Goal: Information Seeking & Learning: Find specific page/section

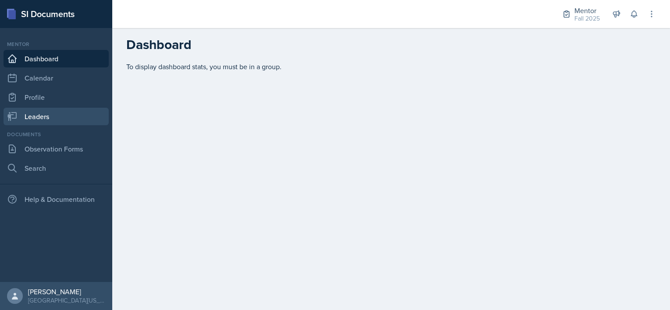
click at [36, 114] on link "Leaders" at bounding box center [56, 117] width 105 height 18
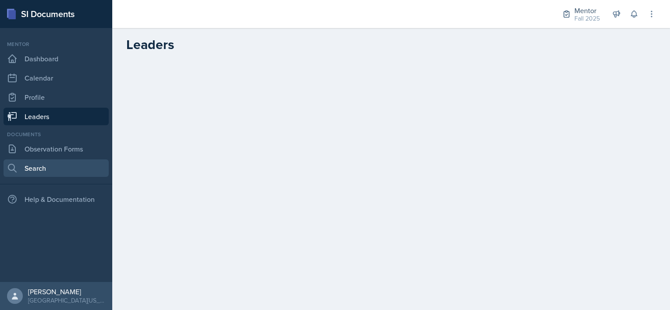
click at [25, 167] on link "Search" at bounding box center [56, 169] width 105 height 18
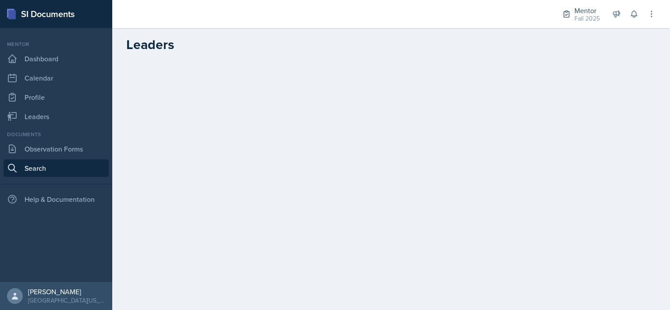
select select "all"
select select "1"
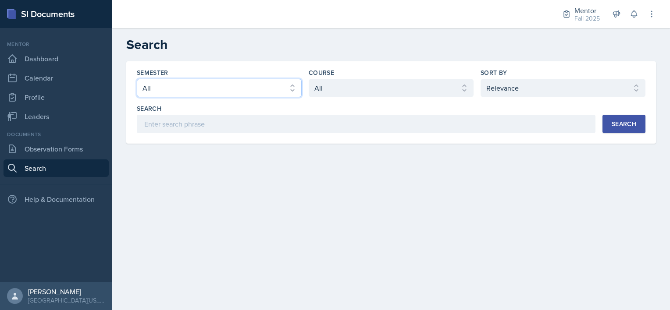
click at [252, 86] on select "Select semester All Fall 2025 Spring 2025 Fall 2024 Spring 2024 Fall 2023" at bounding box center [219, 88] width 165 height 18
select select "a8c40de0-d7eb-4f82-90ee-ac0c6ce45f71"
click at [137, 79] on select "Select semester All Fall 2025 Spring 2025 Fall 2024 Spring 2024 Fall 2023" at bounding box center [219, 88] width 165 height 18
click at [495, 87] on select "Select sort by Relevance Document Date (Asc) Document Date (Desc)" at bounding box center [562, 88] width 165 height 18
select select "3"
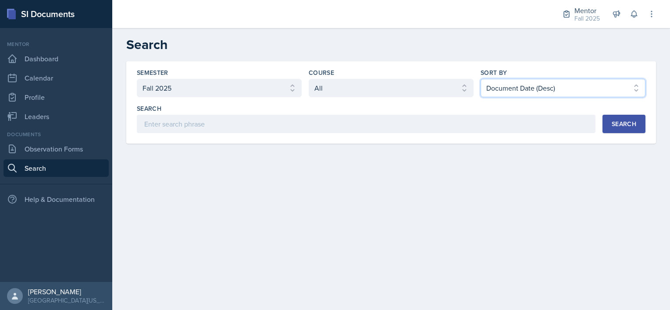
click at [480, 79] on select "Select sort by Relevance Document Date (Asc) Document Date (Desc)" at bounding box center [562, 88] width 165 height 18
click at [614, 122] on div "Search" at bounding box center [623, 124] width 25 height 7
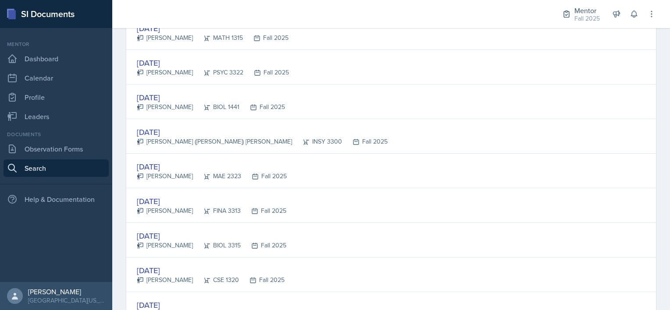
scroll to position [298, 0]
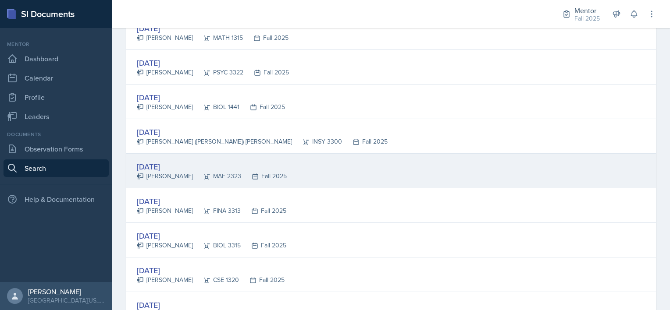
click at [210, 161] on div "[DATE]" at bounding box center [212, 167] width 150 height 12
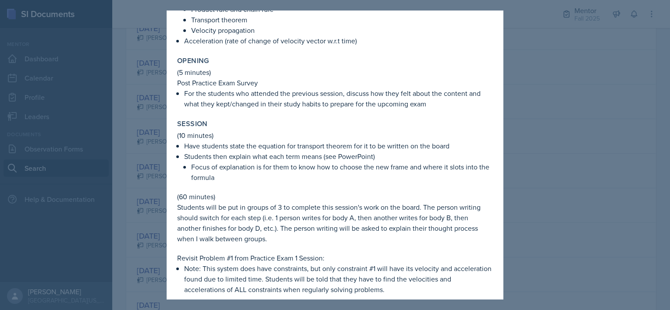
scroll to position [0, 0]
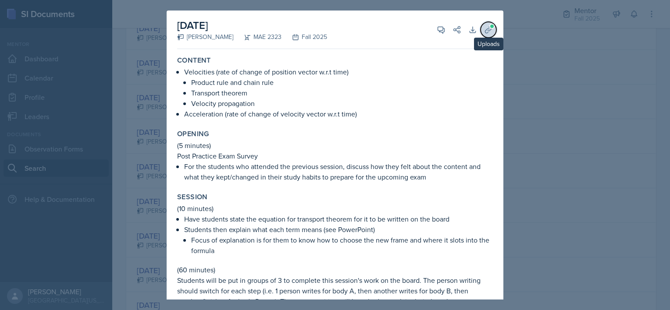
click at [484, 30] on icon at bounding box center [488, 29] width 9 height 9
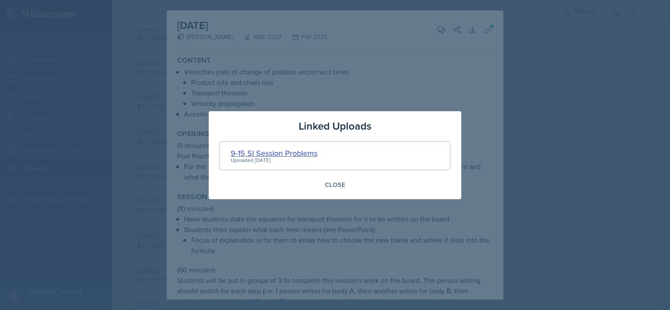
click at [297, 152] on div "9-15 SI Session Problems" at bounding box center [274, 153] width 87 height 12
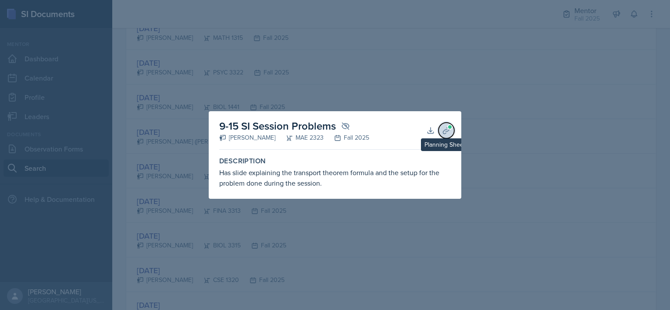
click at [446, 127] on icon at bounding box center [446, 130] width 9 height 9
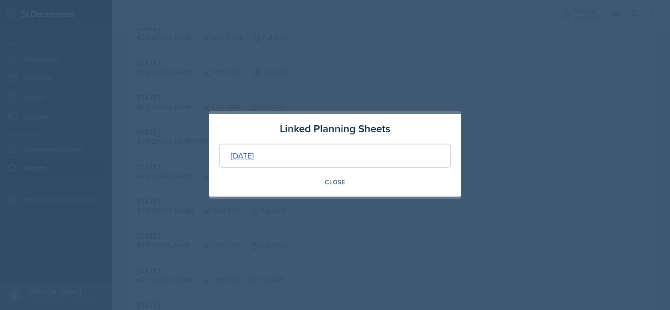
click at [254, 157] on div "[DATE]" at bounding box center [242, 156] width 23 height 12
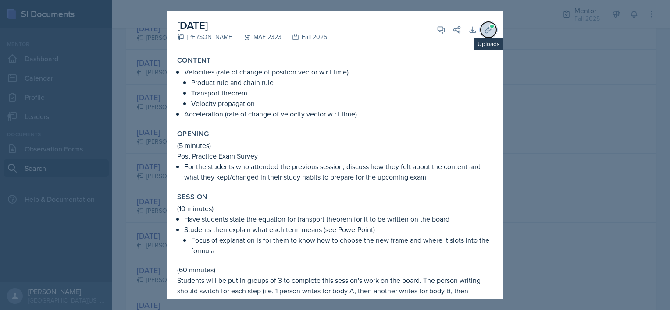
click at [489, 27] on span at bounding box center [491, 26] width 5 height 5
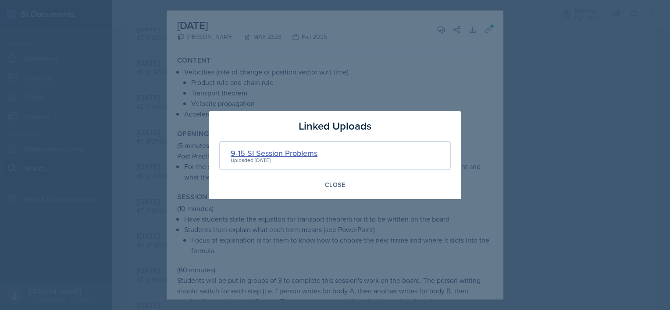
click at [267, 150] on div "9-15 SI Session Problems" at bounding box center [274, 153] width 87 height 12
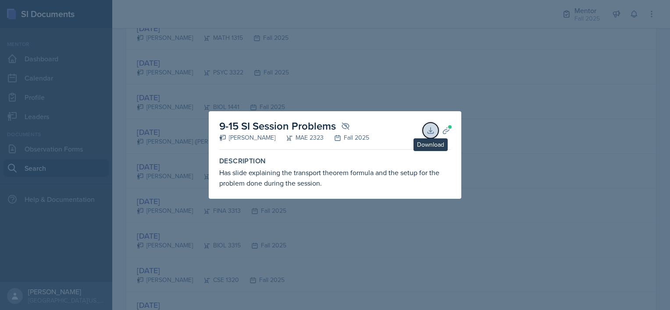
click at [428, 126] on icon at bounding box center [430, 130] width 9 height 9
click at [488, 168] on div at bounding box center [335, 155] width 670 height 310
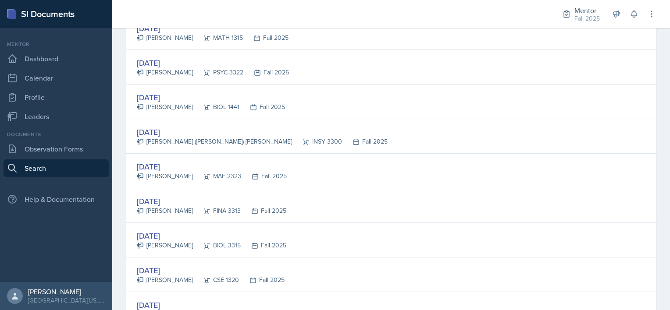
drag, startPoint x: 651, startPoint y: 154, endPoint x: 121, endPoint y: 97, distance: 533.4
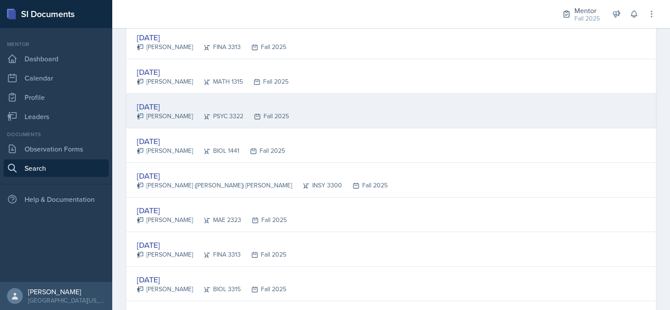
scroll to position [251, 0]
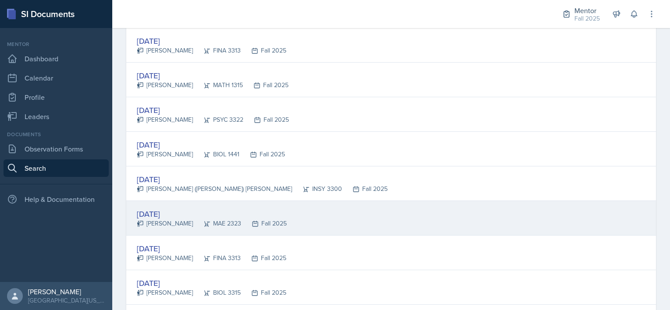
click at [149, 212] on div "[DATE]" at bounding box center [212, 214] width 150 height 12
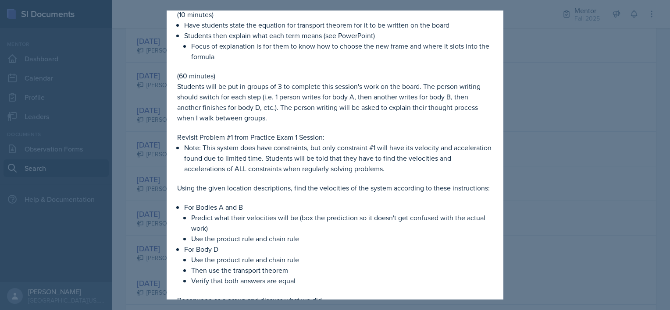
scroll to position [0, 0]
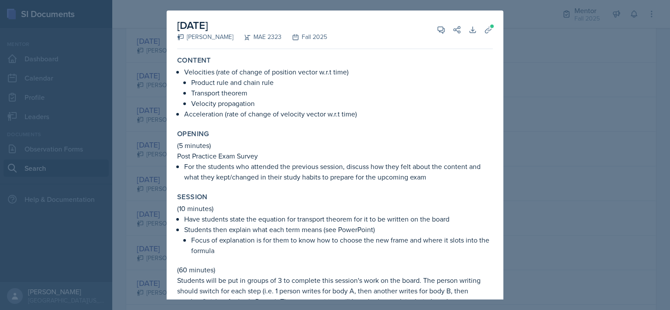
click at [519, 54] on div at bounding box center [335, 155] width 670 height 310
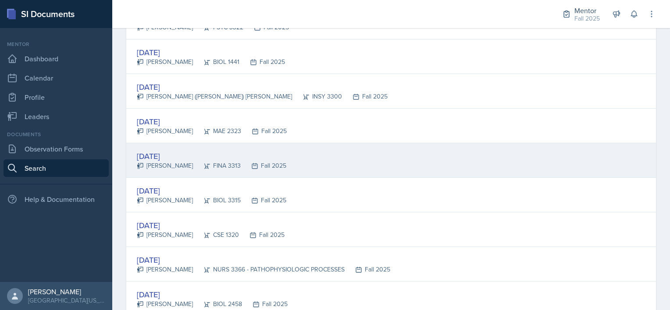
scroll to position [351, 0]
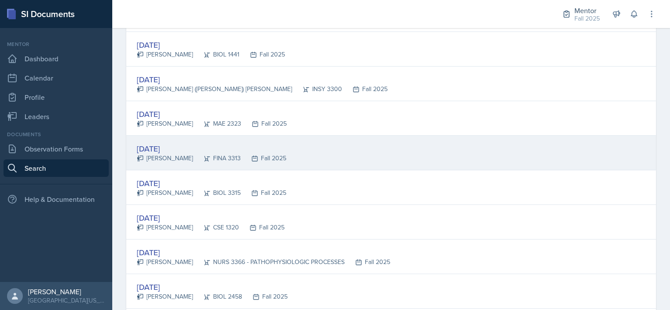
click at [149, 250] on div "[DATE]" at bounding box center [263, 253] width 253 height 12
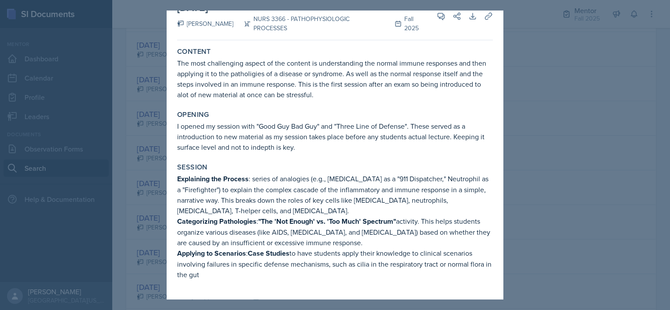
scroll to position [0, 0]
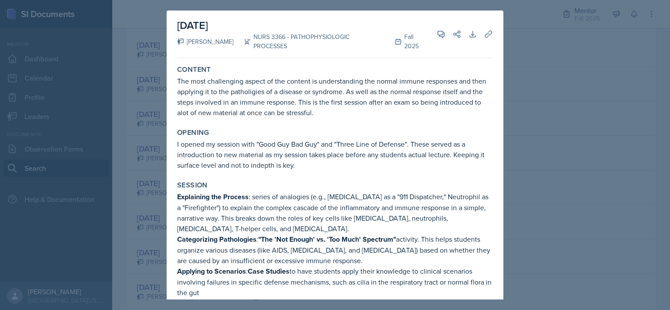
click at [145, 137] on div at bounding box center [335, 155] width 670 height 310
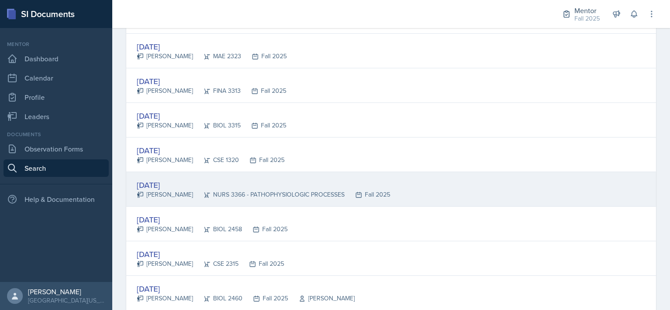
scroll to position [419, 0]
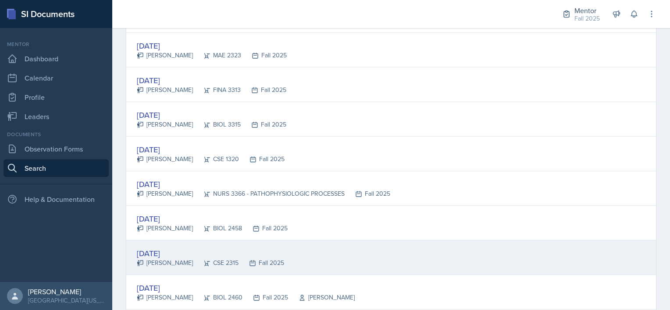
click at [161, 254] on div "[DATE]" at bounding box center [210, 254] width 147 height 12
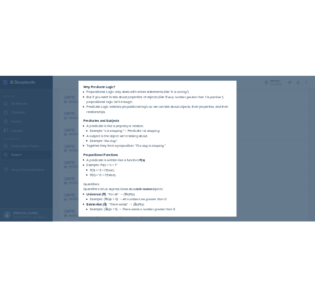
scroll to position [0, 0]
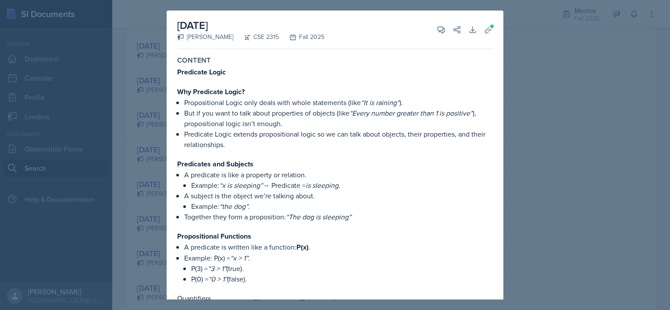
click at [561, 108] on div at bounding box center [335, 155] width 670 height 310
